Goal: Information Seeking & Learning: Learn about a topic

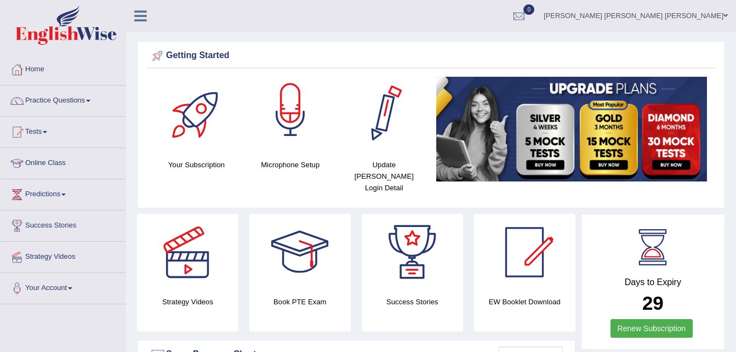
click at [286, 121] on div at bounding box center [290, 115] width 77 height 77
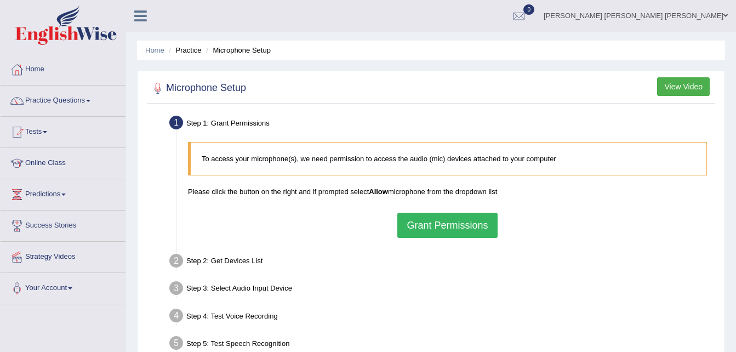
click at [484, 226] on button "Grant Permissions" at bounding box center [447, 225] width 100 height 25
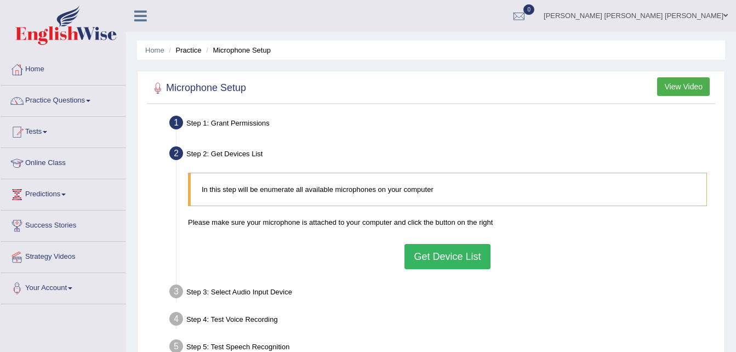
click at [484, 259] on button "Get Device List" at bounding box center [448, 256] width 86 height 25
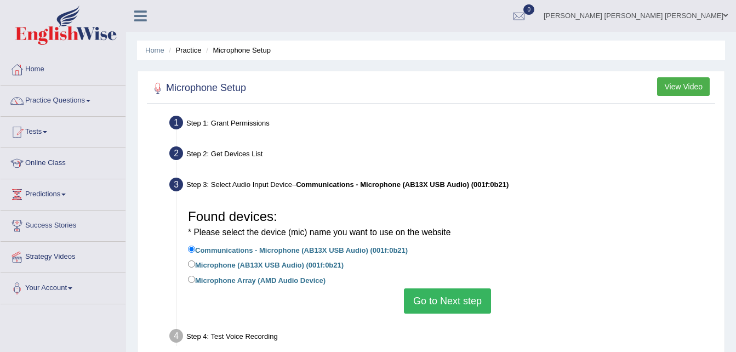
click at [442, 299] on button "Go to Next step" at bounding box center [447, 300] width 87 height 25
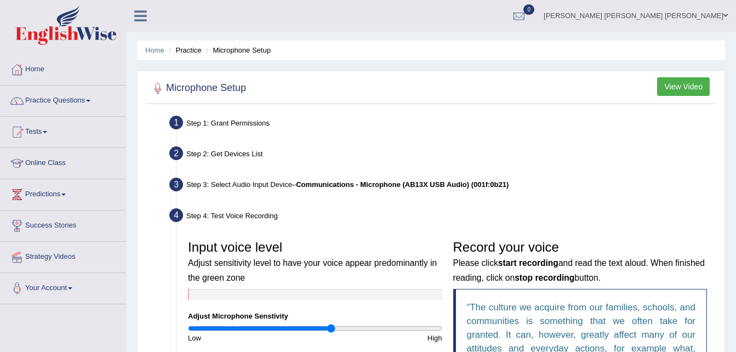
drag, startPoint x: 313, startPoint y: 328, endPoint x: 330, endPoint y: 330, distance: 17.1
click at [330, 330] on input "range" at bounding box center [315, 328] width 254 height 9
drag, startPoint x: 333, startPoint y: 331, endPoint x: 297, endPoint y: 326, distance: 35.9
click at [297, 326] on input "range" at bounding box center [315, 328] width 254 height 9
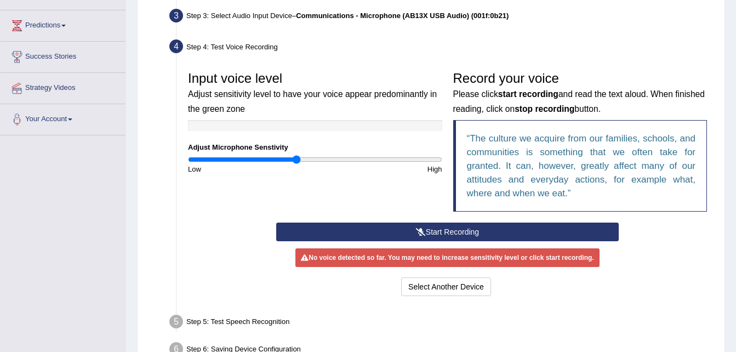
scroll to position [162, 0]
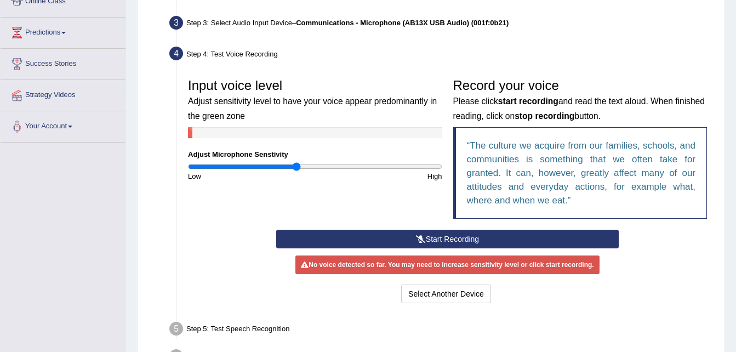
click at [538, 237] on button "Start Recording" at bounding box center [447, 239] width 343 height 19
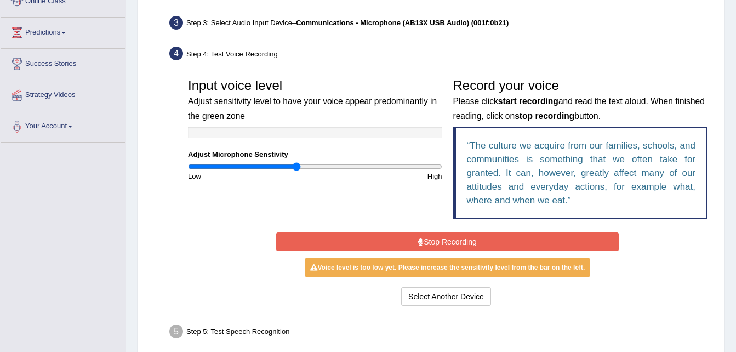
click at [509, 241] on button "Stop Recording" at bounding box center [447, 241] width 343 height 19
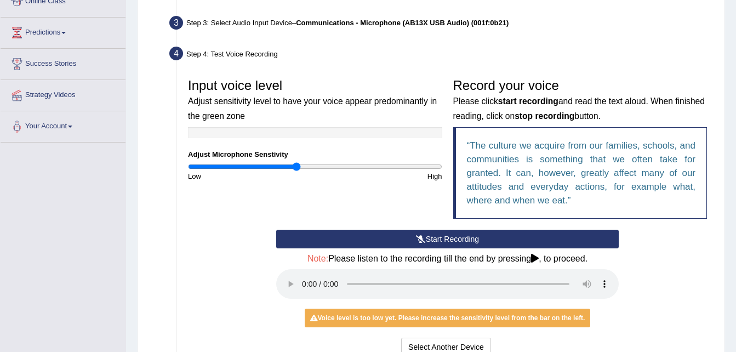
click at [425, 240] on button "Start Recording" at bounding box center [447, 239] width 343 height 19
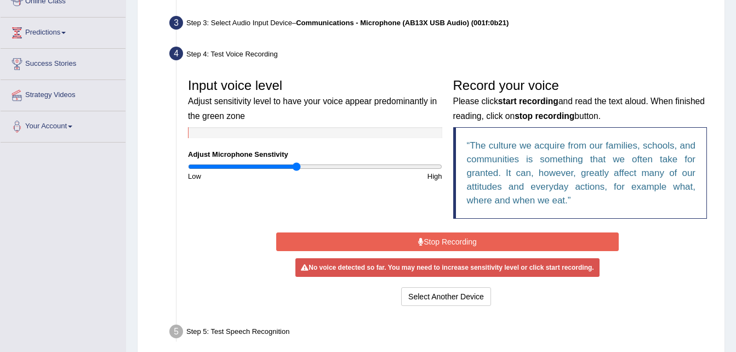
click at [425, 240] on button "Stop Recording" at bounding box center [447, 241] width 343 height 19
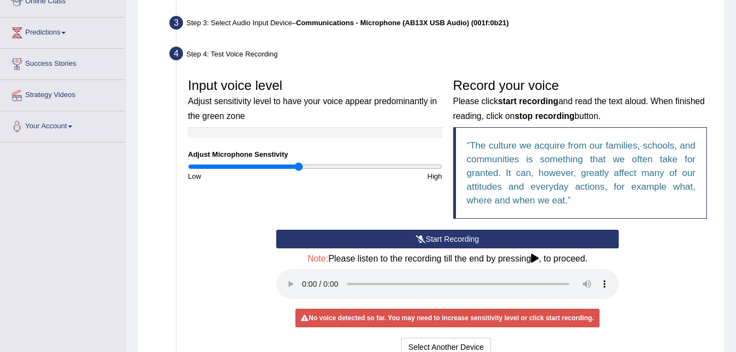
click at [300, 168] on input "range" at bounding box center [315, 166] width 254 height 9
type input "0.9"
click at [302, 169] on input "range" at bounding box center [315, 166] width 254 height 9
click at [439, 237] on button "Start Recording" at bounding box center [447, 239] width 343 height 19
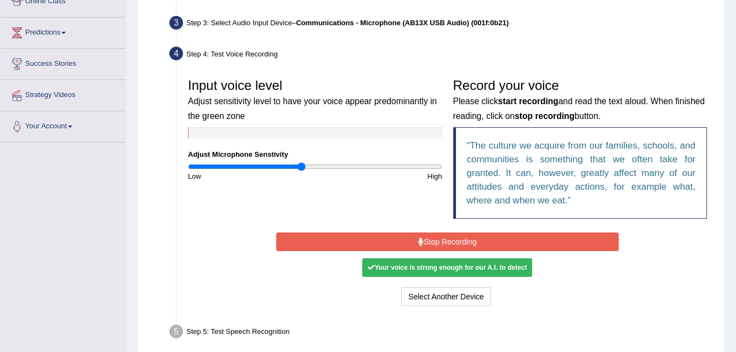
click at [439, 237] on button "Stop Recording" at bounding box center [447, 241] width 343 height 19
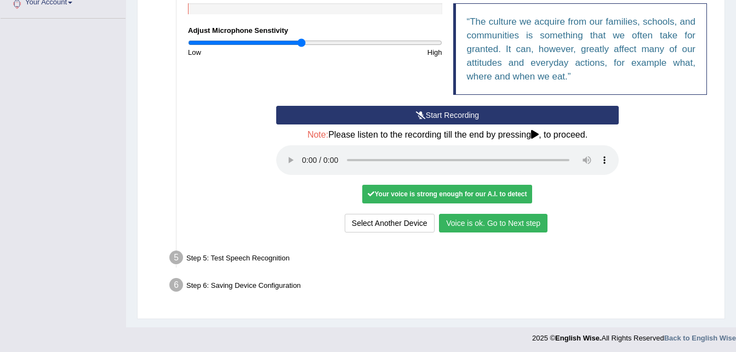
scroll to position [288, 0]
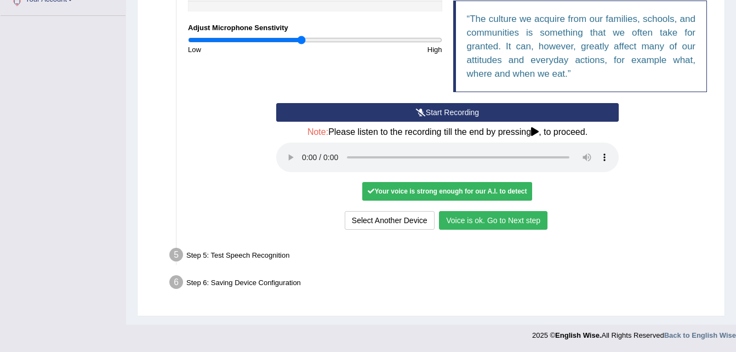
click at [502, 225] on button "Voice is ok. Go to Next step" at bounding box center [493, 220] width 109 height 19
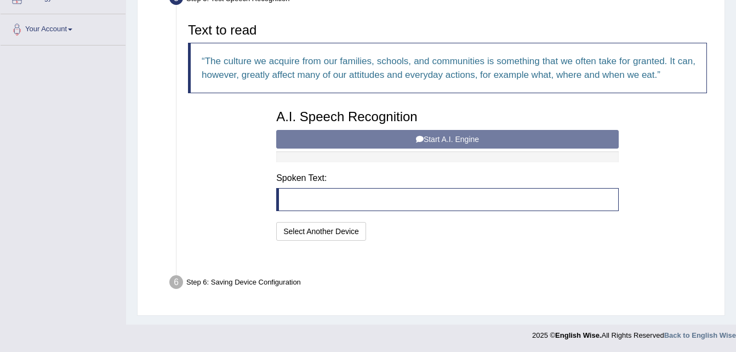
scroll to position [232, 0]
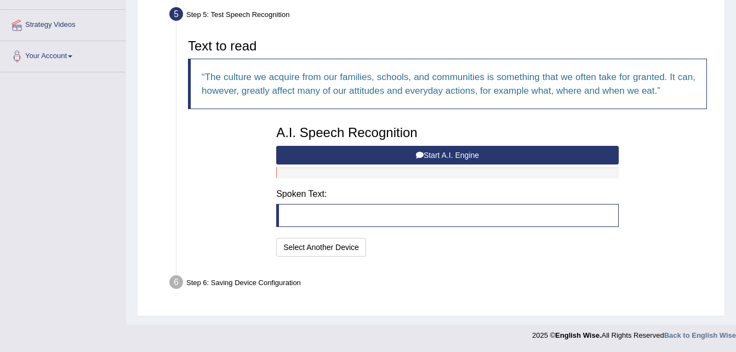
click at [441, 153] on button "Start A.I. Engine" at bounding box center [447, 155] width 343 height 19
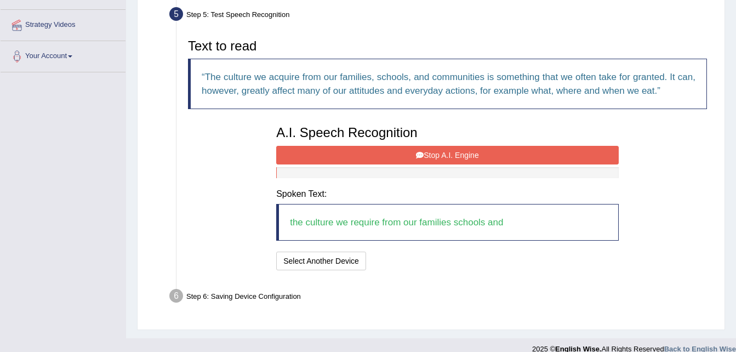
click at [441, 153] on button "Stop A.I. Engine" at bounding box center [447, 155] width 343 height 19
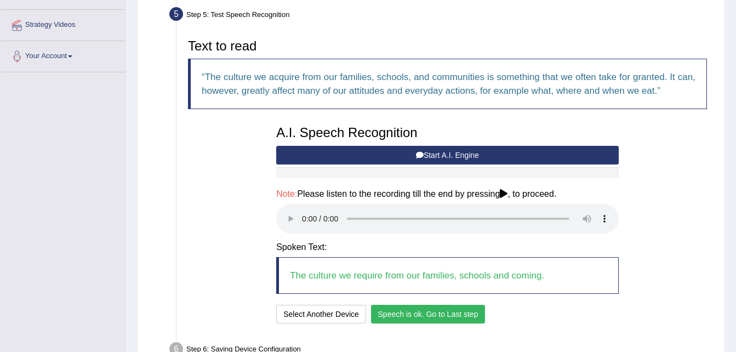
click at [429, 312] on button "Speech is ok. Go to Last step" at bounding box center [428, 314] width 115 height 19
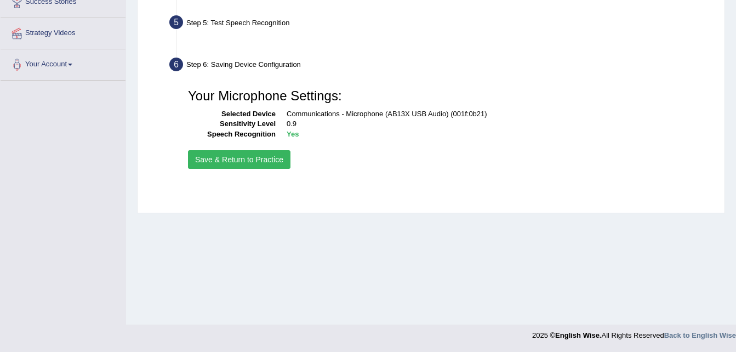
scroll to position [224, 0]
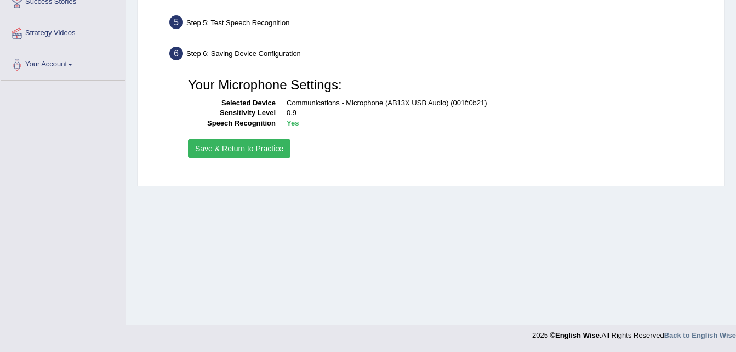
click at [265, 151] on button "Save & Return to Practice" at bounding box center [239, 148] width 103 height 19
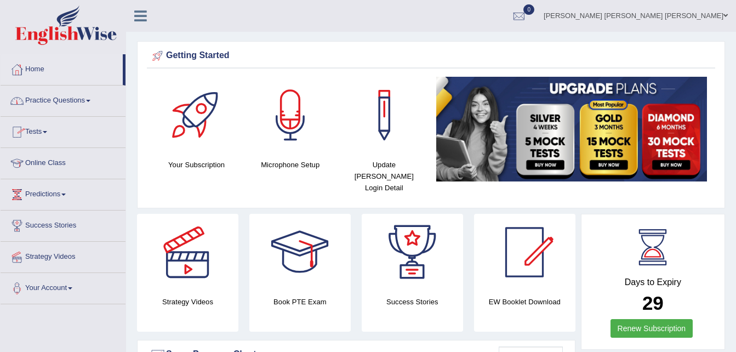
click at [88, 98] on link "Practice Questions" at bounding box center [63, 99] width 125 height 27
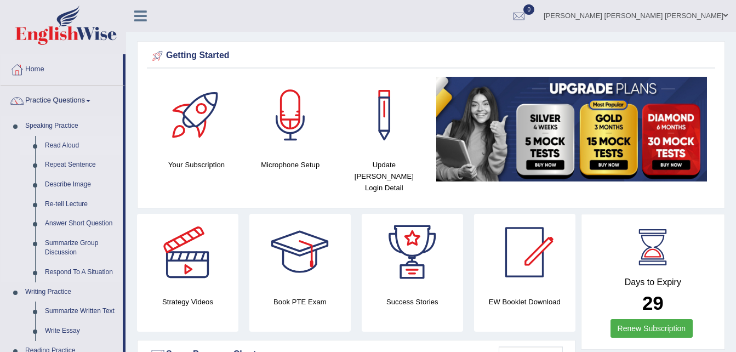
click at [63, 146] on link "Read Aloud" at bounding box center [81, 146] width 83 height 20
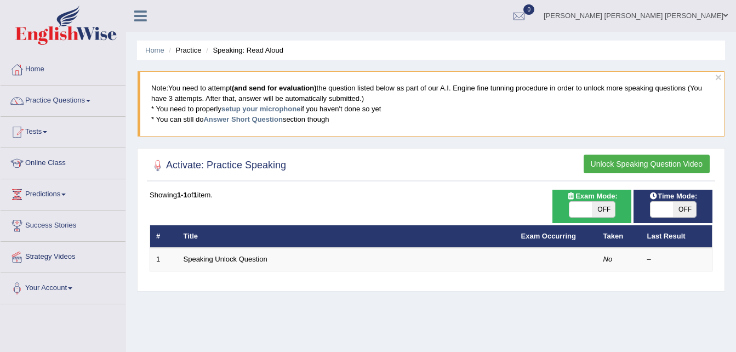
click at [649, 159] on button "Unlock Speaking Question Video" at bounding box center [647, 164] width 126 height 19
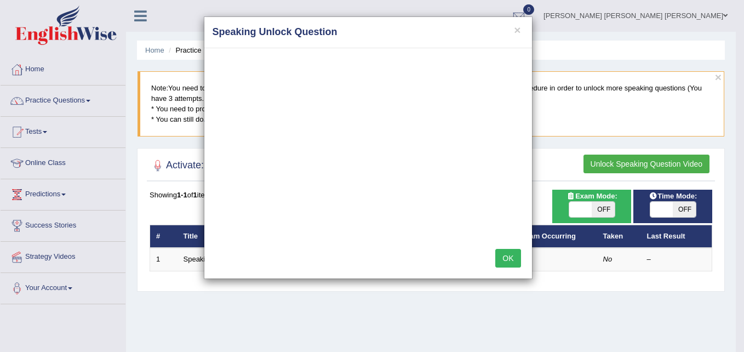
click at [514, 31] on h4 "Speaking Unlock Question" at bounding box center [368, 32] width 311 height 14
click at [521, 30] on button "×" at bounding box center [517, 30] width 7 height 12
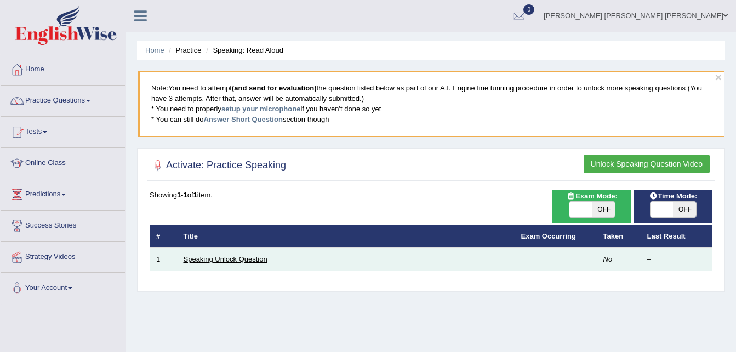
click at [217, 262] on link "Speaking Unlock Question" at bounding box center [226, 259] width 84 height 8
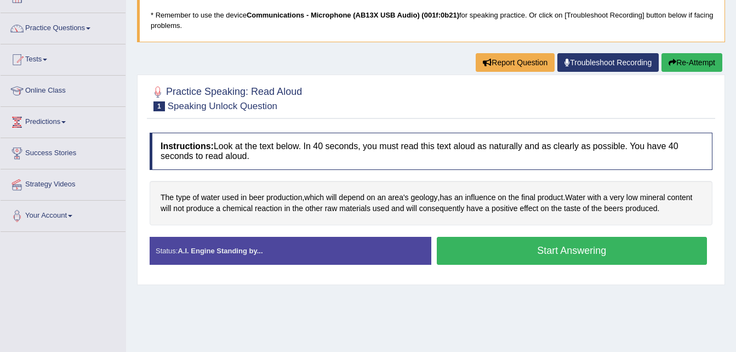
scroll to position [62, 0]
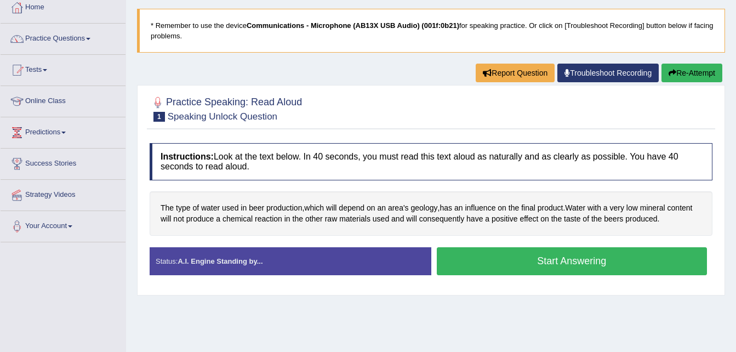
click at [550, 260] on button "Start Answering" at bounding box center [572, 261] width 271 height 28
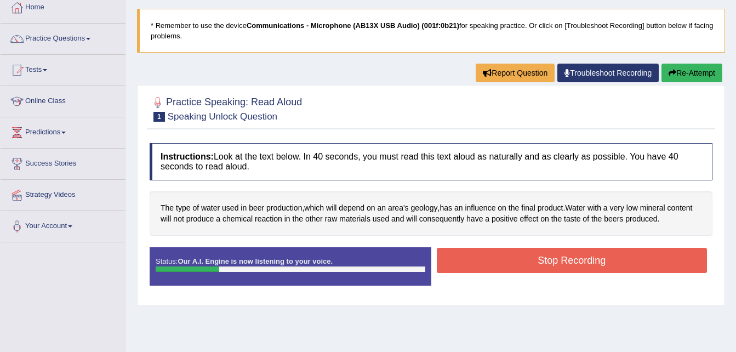
click at [543, 262] on button "Stop Recording" at bounding box center [572, 260] width 271 height 25
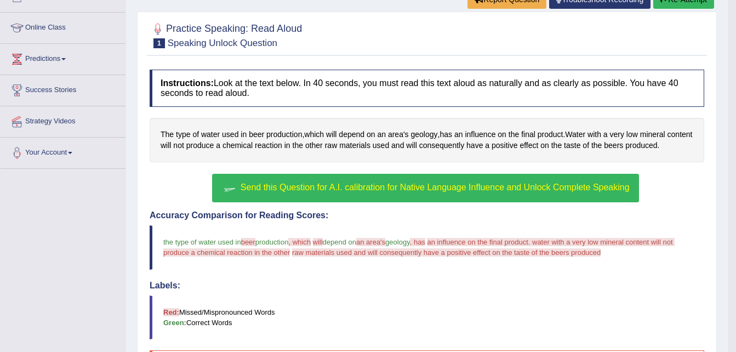
scroll to position [131, 0]
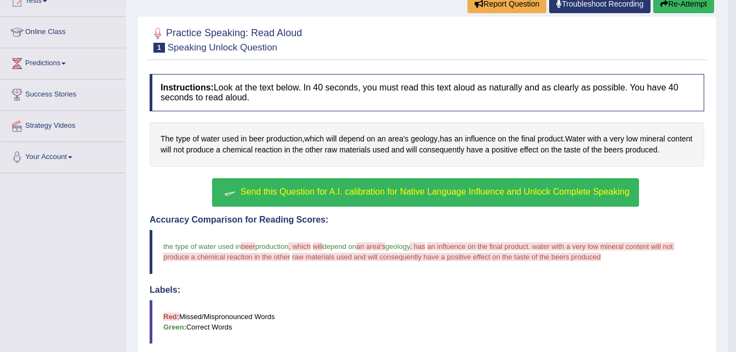
click at [602, 189] on span "Send this Question for A.I. calibration for Native Language Influence and Unloc…" at bounding box center [435, 191] width 389 height 9
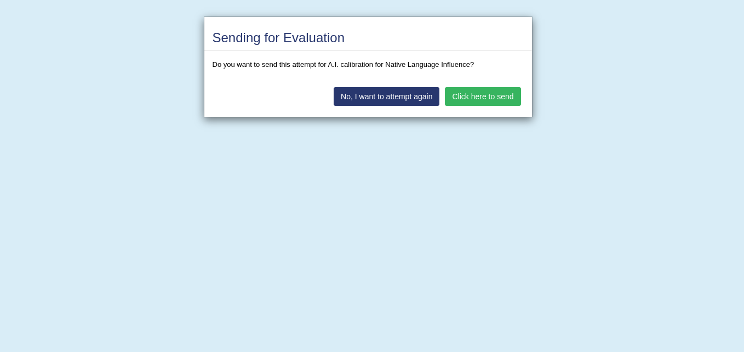
click at [476, 93] on button "Click here to send" at bounding box center [483, 96] width 76 height 19
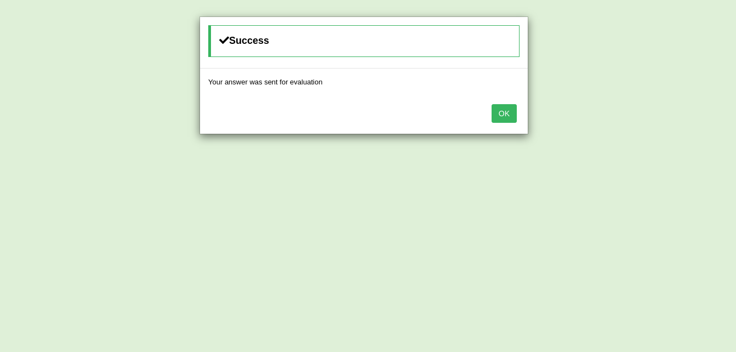
click at [507, 109] on button "OK" at bounding box center [504, 113] width 25 height 19
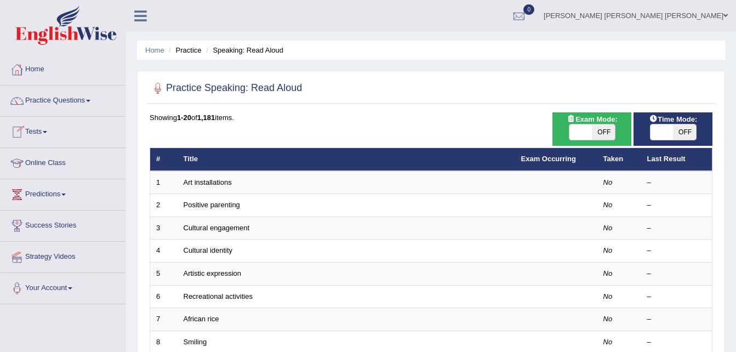
click at [50, 157] on link "Online Class" at bounding box center [63, 161] width 125 height 27
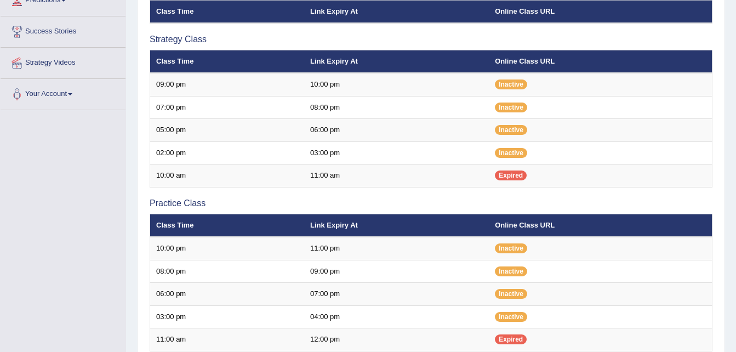
scroll to position [186, 0]
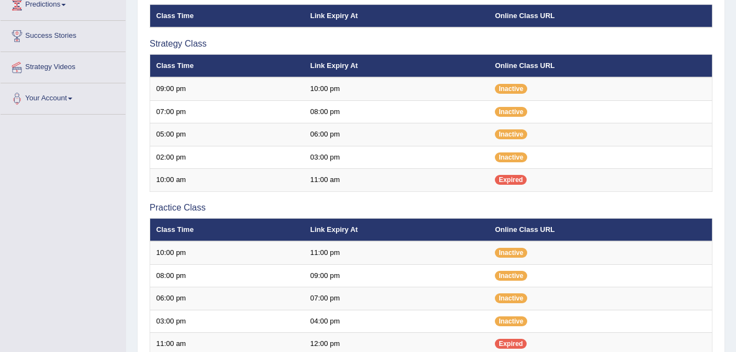
scroll to position [190, 0]
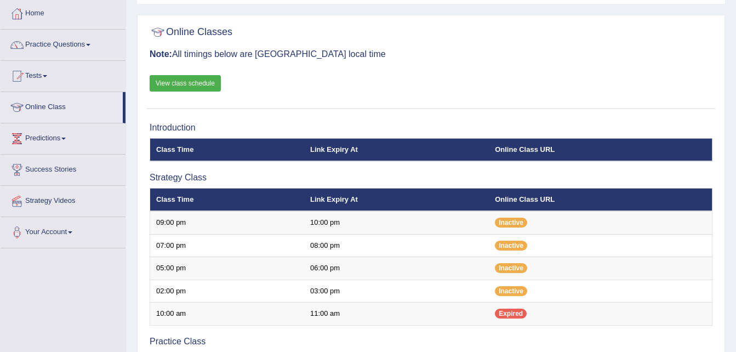
scroll to position [55, 0]
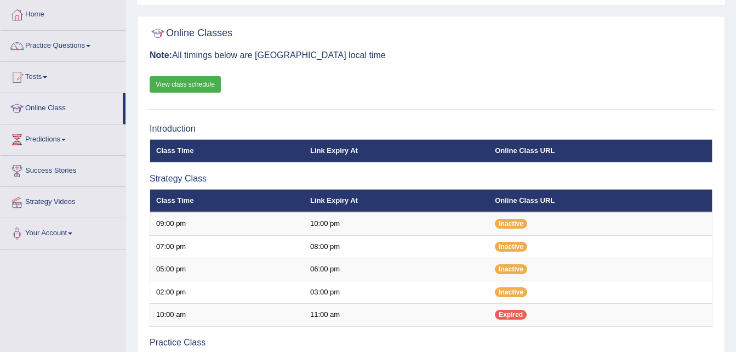
click at [193, 84] on link "View class schedule" at bounding box center [185, 84] width 71 height 16
click at [96, 12] on link "Home" at bounding box center [63, 12] width 125 height 27
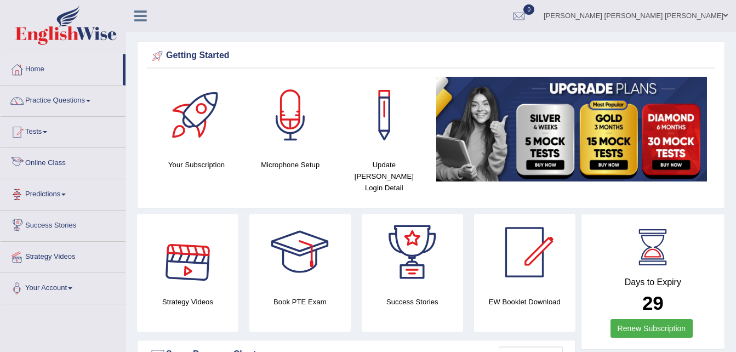
click at [65, 166] on link "Online Class" at bounding box center [63, 161] width 125 height 27
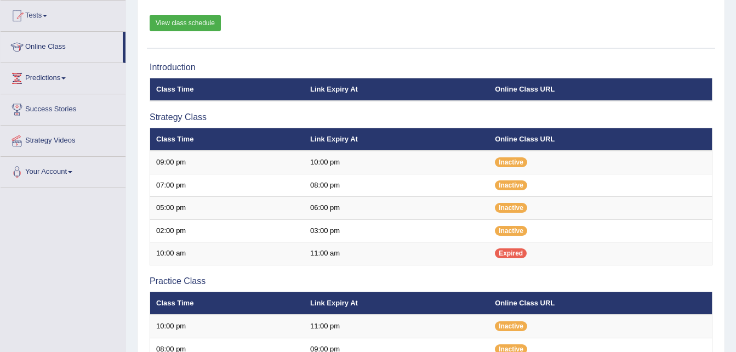
scroll to position [129, 0]
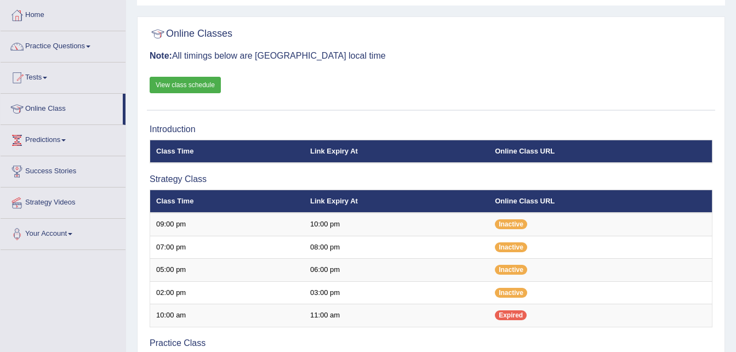
scroll to position [53, 0]
